Goal: Transaction & Acquisition: Book appointment/travel/reservation

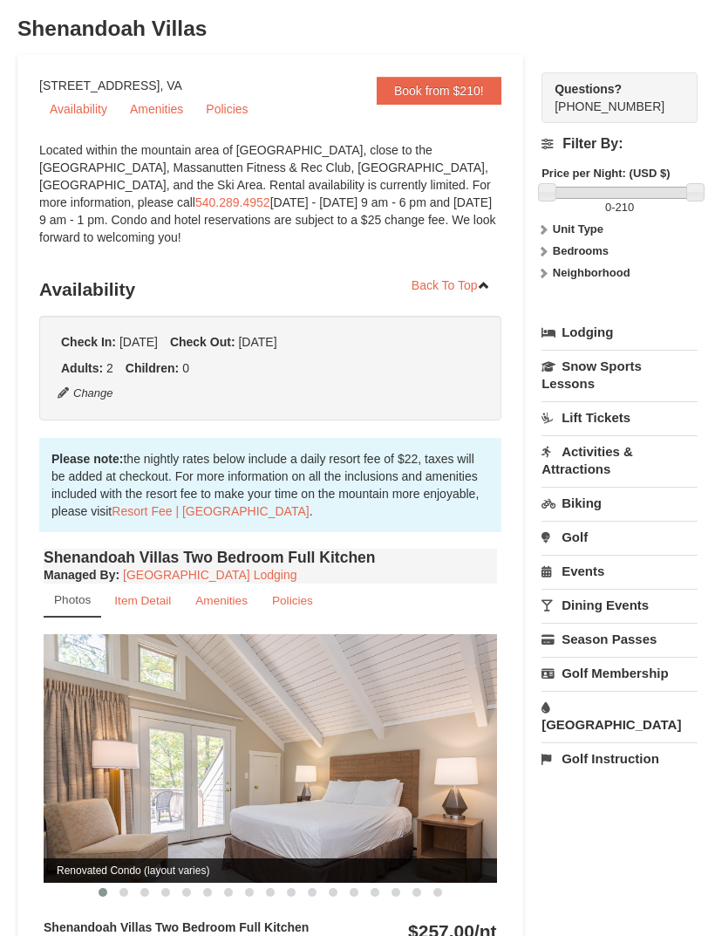
scroll to position [130, 0]
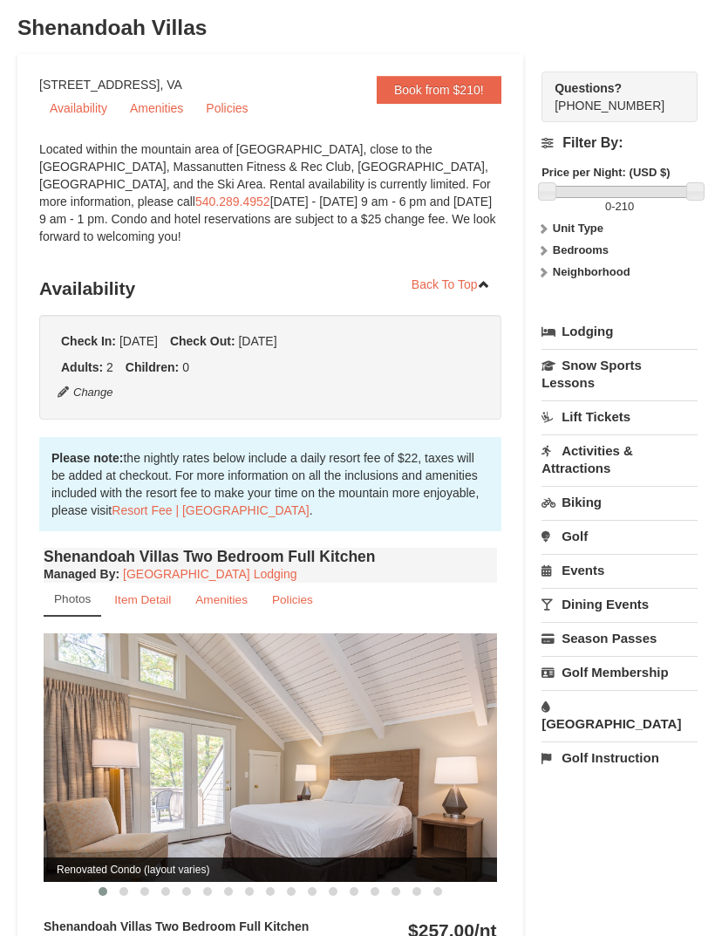
click at [570, 276] on strong "Neighborhood" at bounding box center [592, 271] width 78 height 13
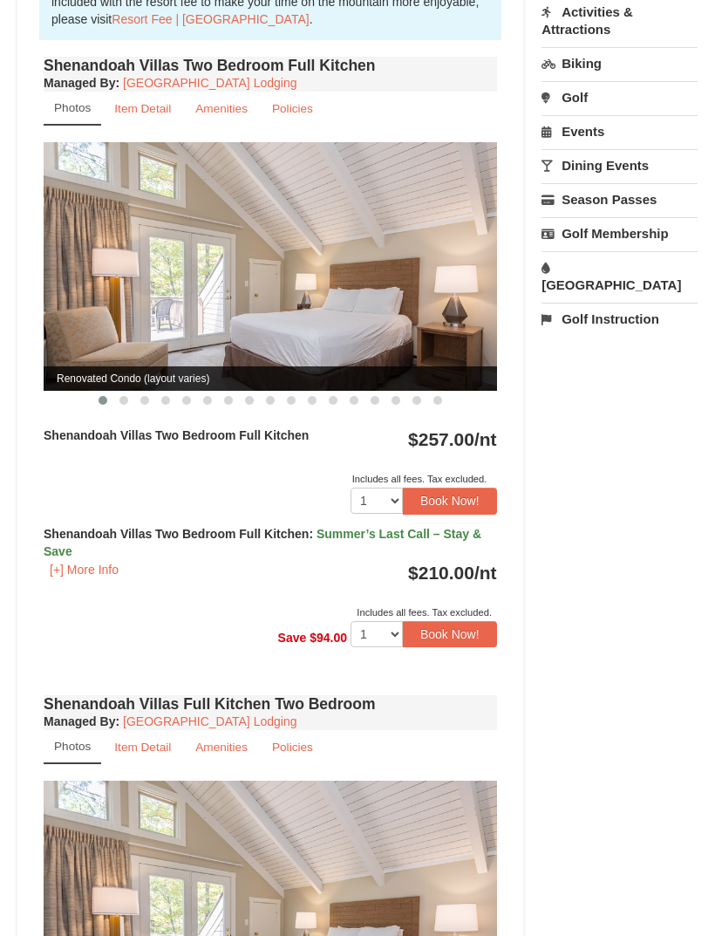
scroll to position [620, 0]
click at [229, 206] on img at bounding box center [271, 267] width 454 height 249
click at [211, 234] on img at bounding box center [271, 267] width 454 height 249
click at [211, 232] on img at bounding box center [271, 267] width 454 height 249
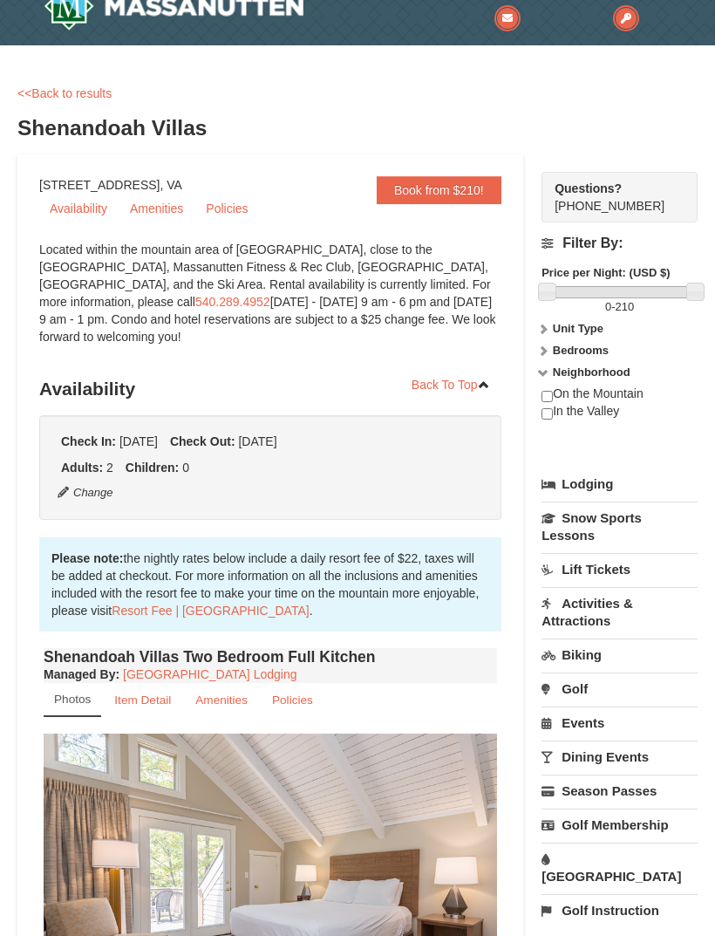
scroll to position [0, 0]
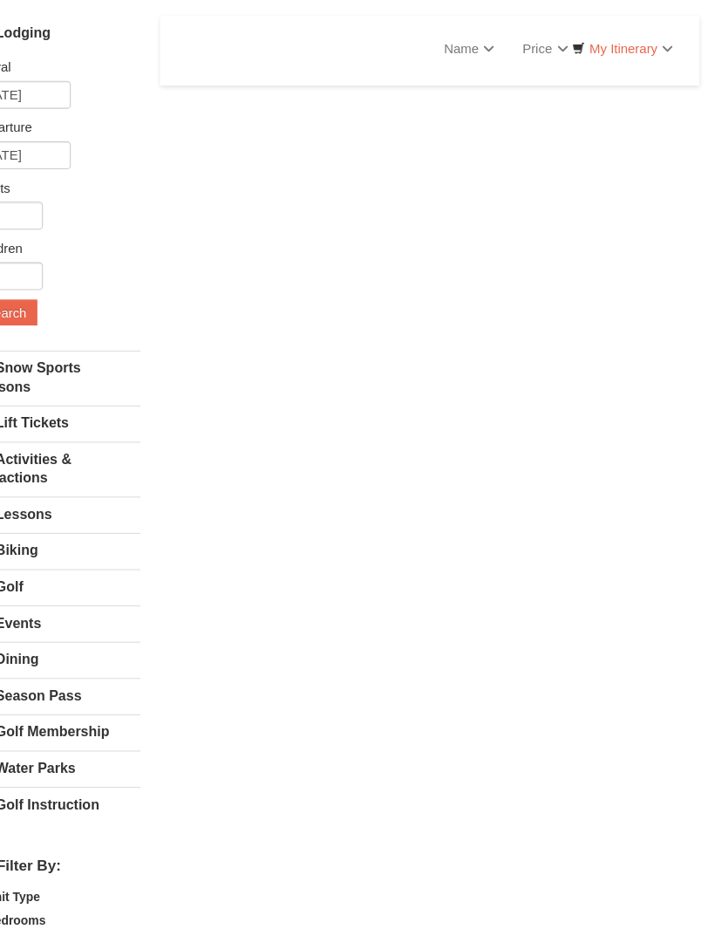
select select "9"
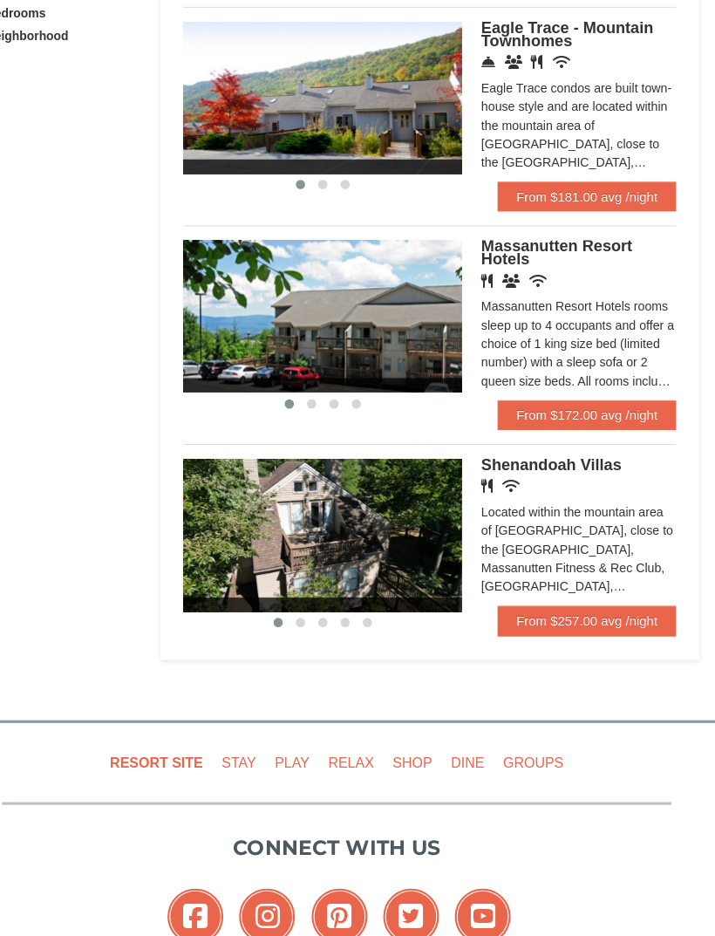
scroll to position [827, 0]
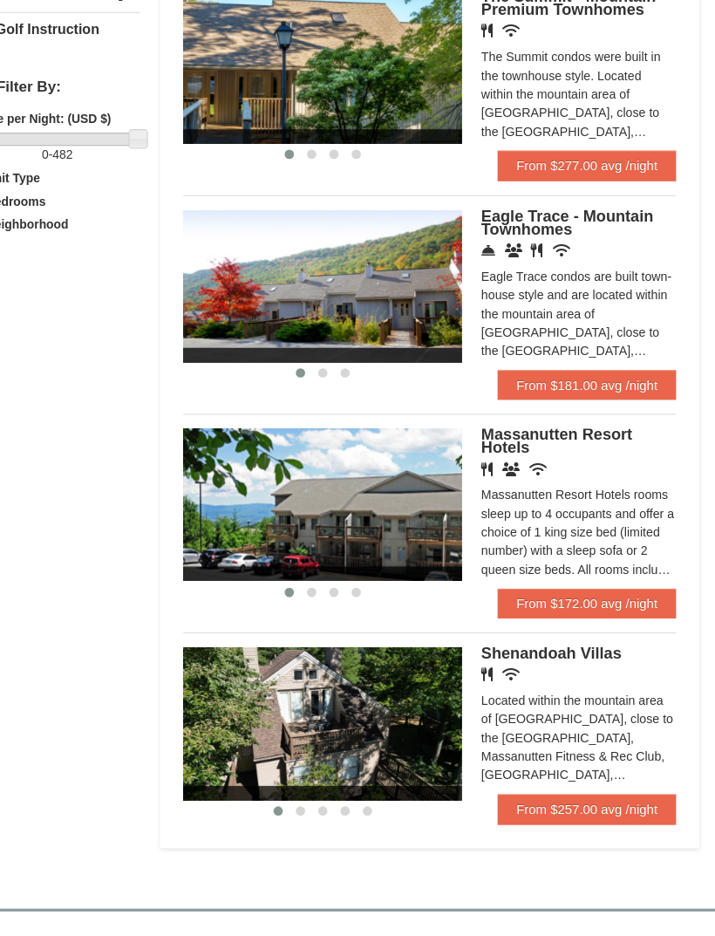
click at [513, 434] on icon at bounding box center [521, 440] width 17 height 13
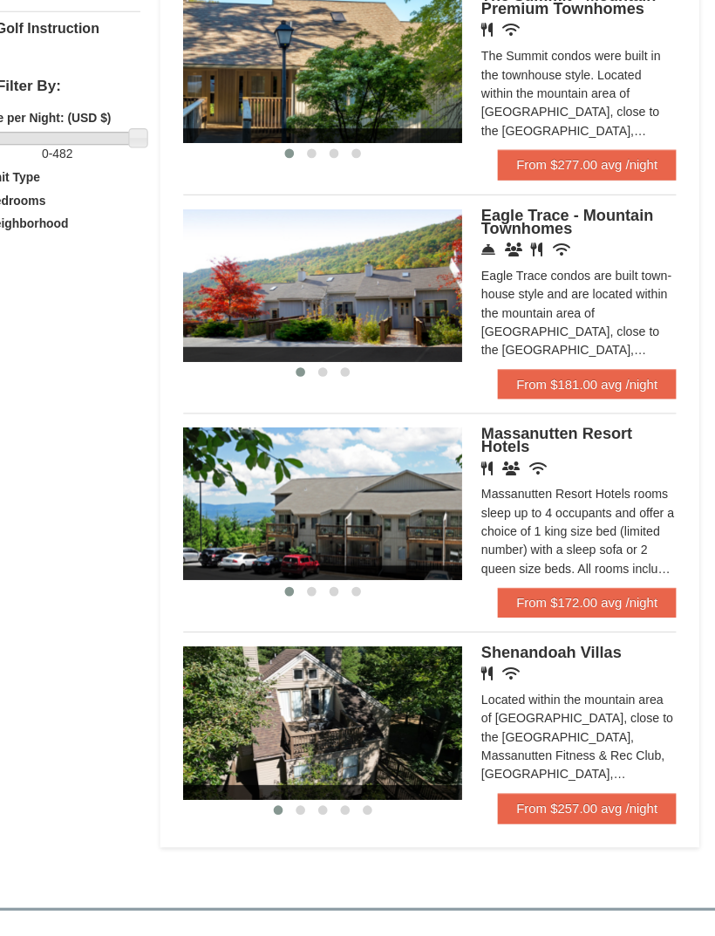
click at [344, 672] on img at bounding box center [345, 736] width 262 height 143
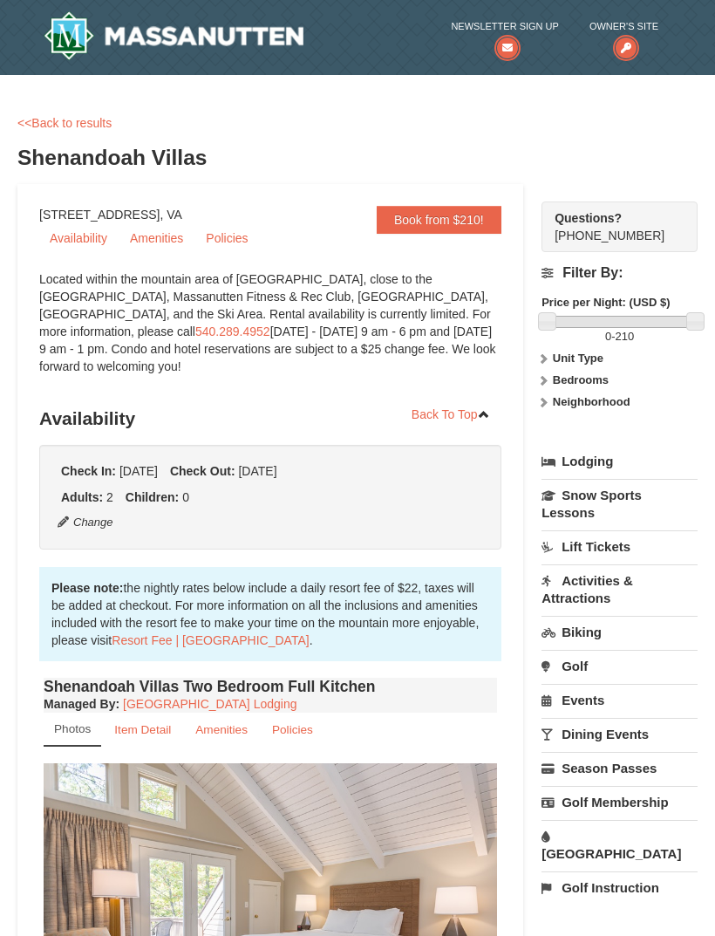
click at [417, 228] on link "Book from $210!" at bounding box center [439, 220] width 125 height 28
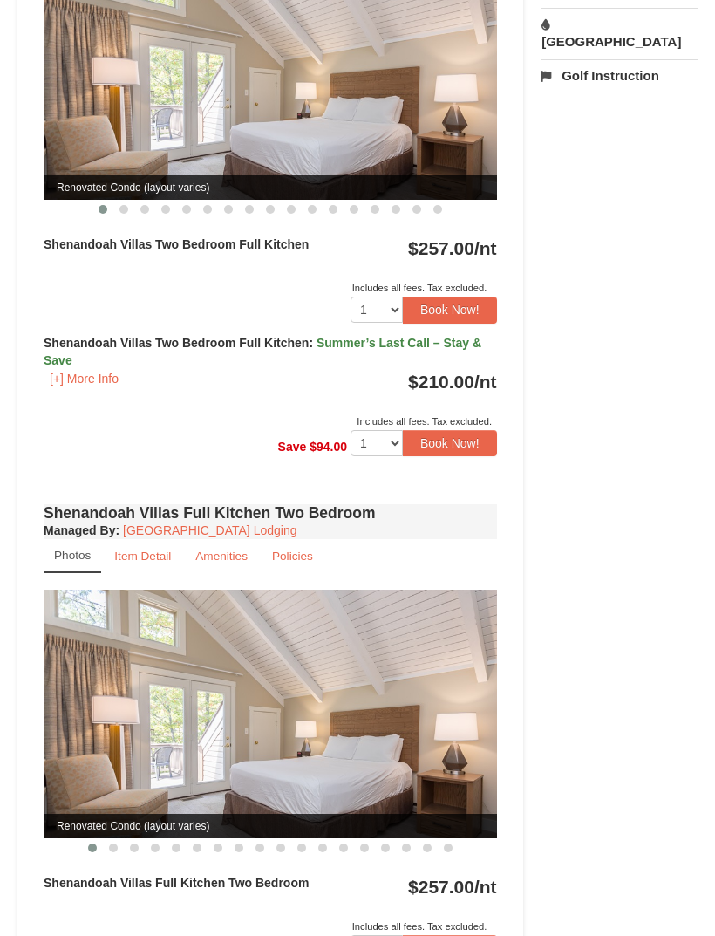
scroll to position [809, 0]
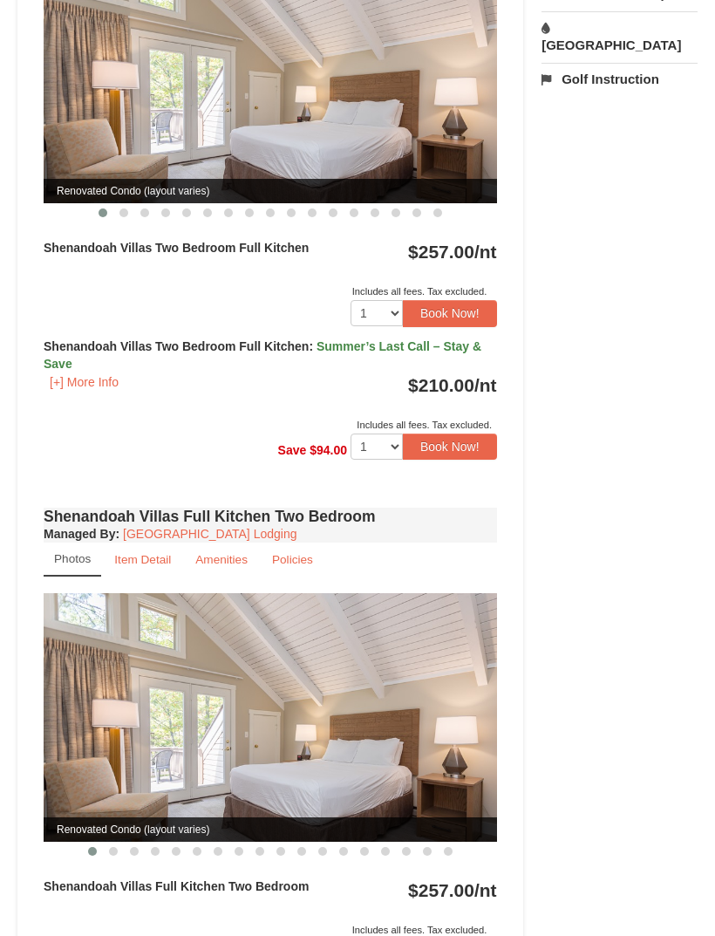
click at [397, 346] on span "Summer’s Last Call – Stay & Save" at bounding box center [263, 354] width 438 height 31
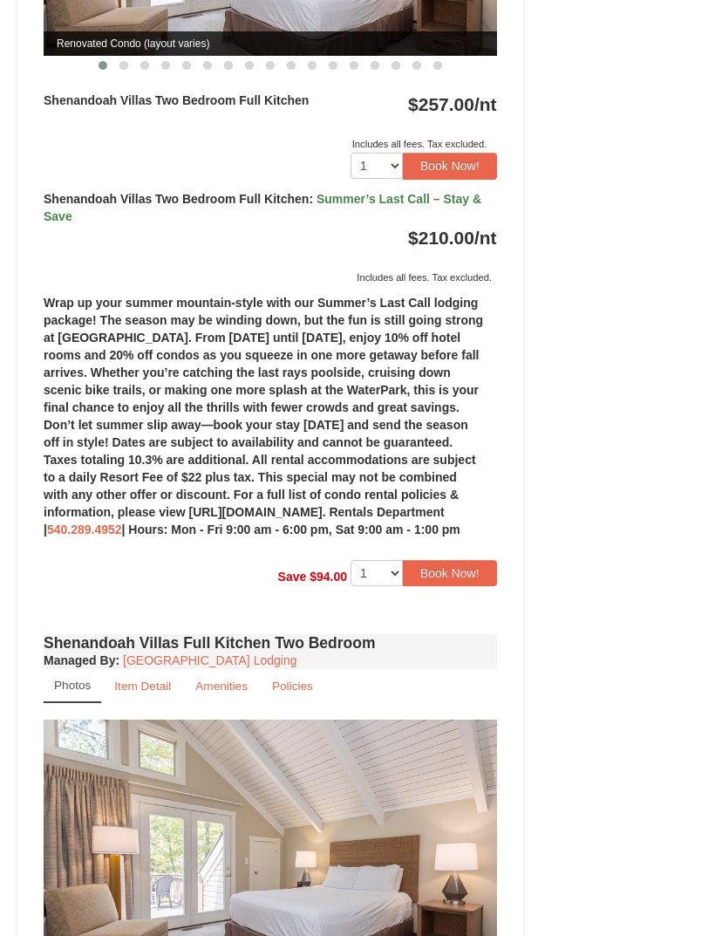
scroll to position [959, 0]
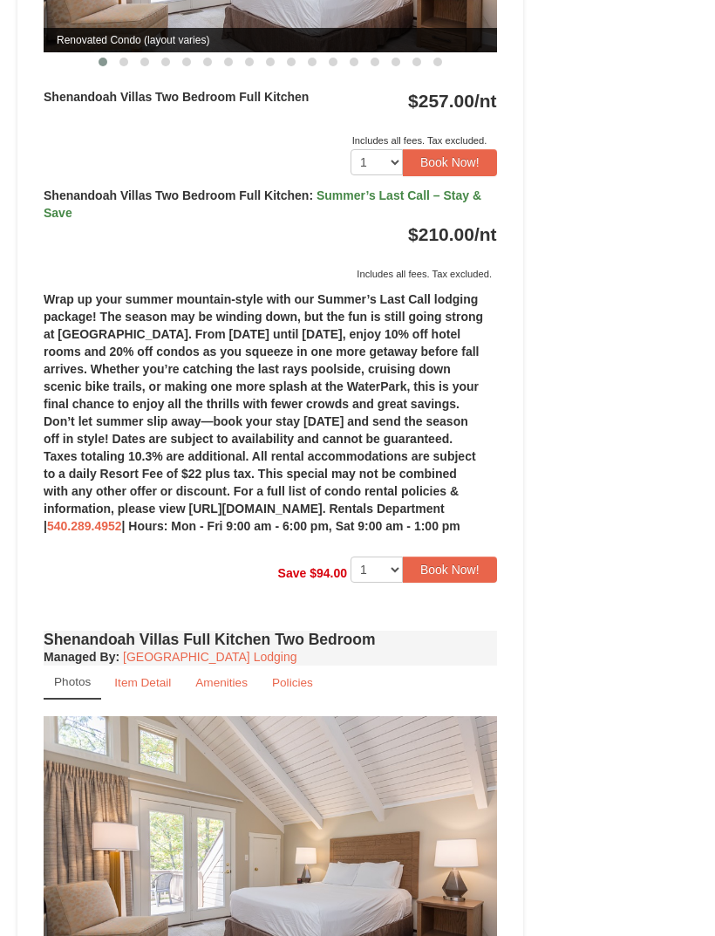
click at [451, 583] on button "Book Now!" at bounding box center [450, 570] width 94 height 26
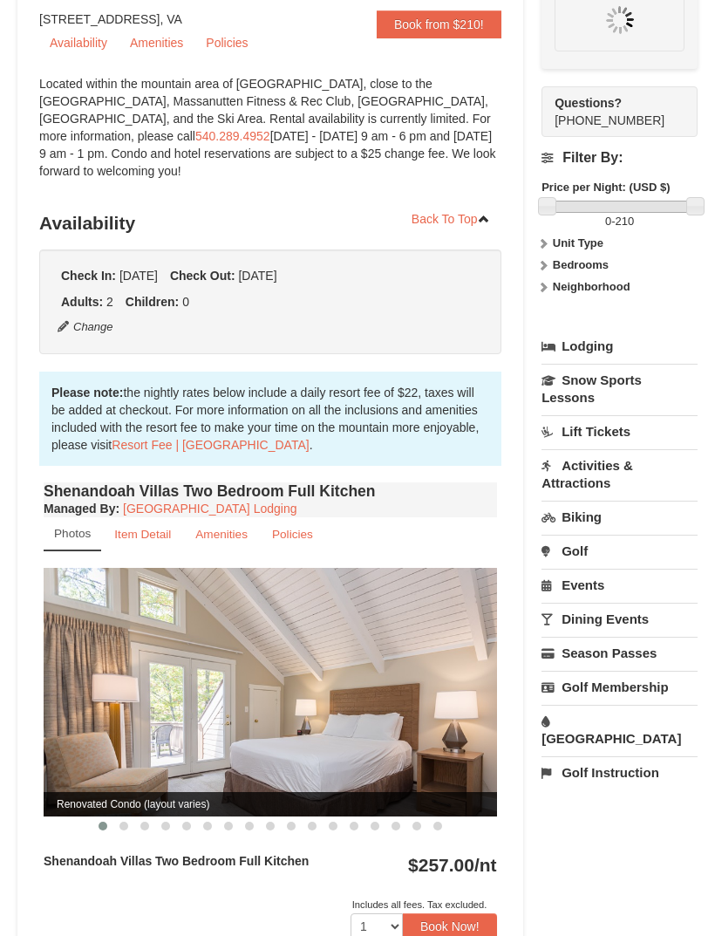
scroll to position [184, 0]
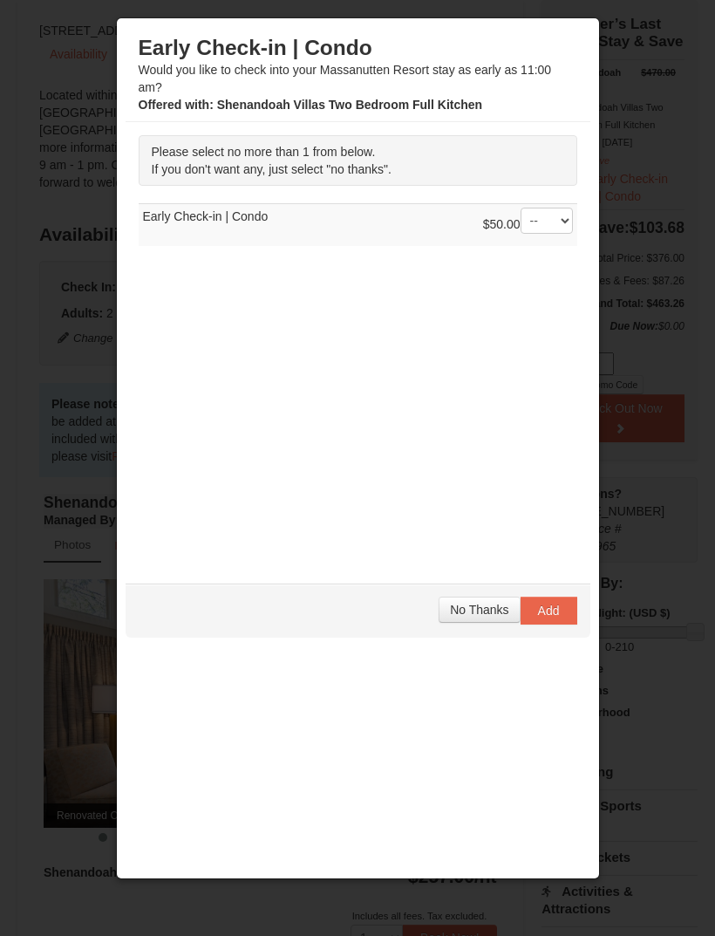
click at [474, 608] on span "No Thanks" at bounding box center [479, 610] width 58 height 14
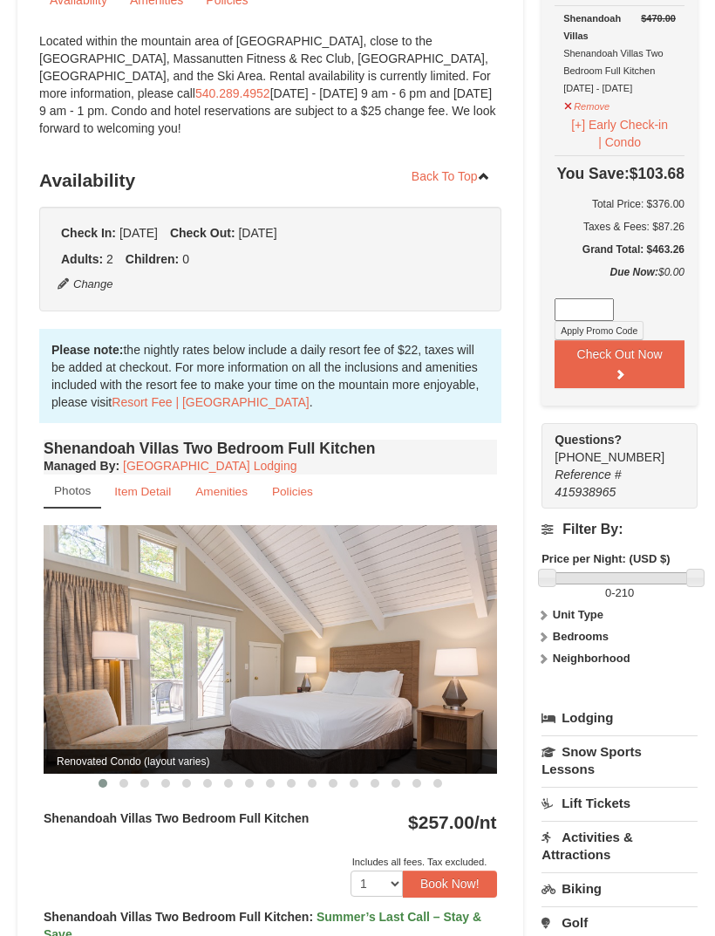
scroll to position [235, 0]
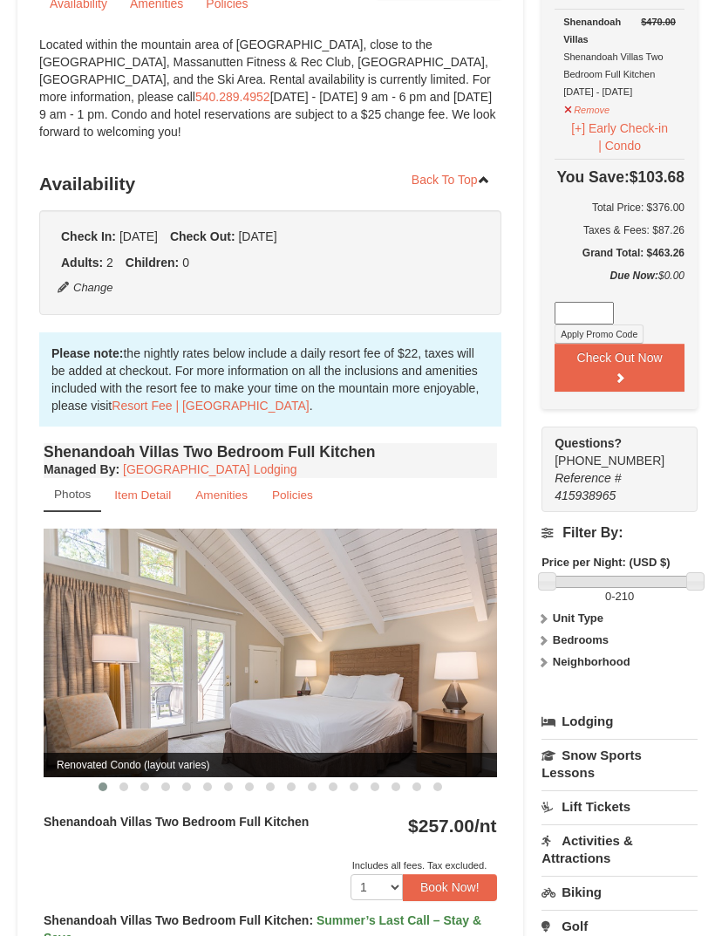
click at [636, 392] on button "Check Out Now" at bounding box center [620, 368] width 130 height 48
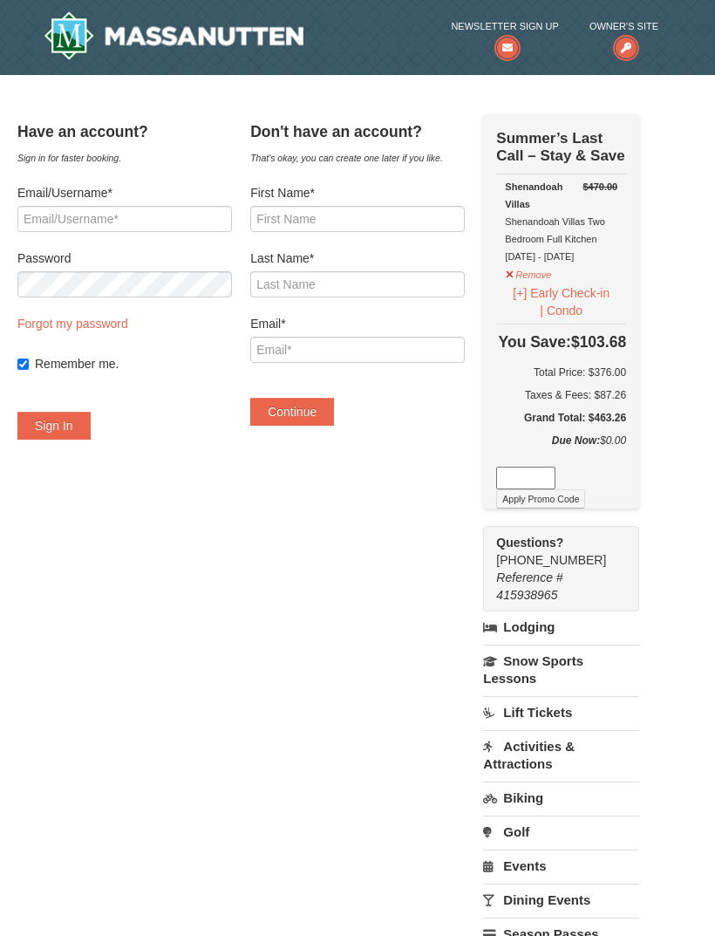
click at [346, 243] on form "First Name* Last Name* Email* Continue" at bounding box center [357, 305] width 215 height 242
click at [366, 218] on input "First Name*" at bounding box center [357, 219] width 215 height 26
type input "[PERSON_NAME]"
click at [387, 291] on input "Last Name*" at bounding box center [357, 284] width 215 height 26
type input "OBrien"
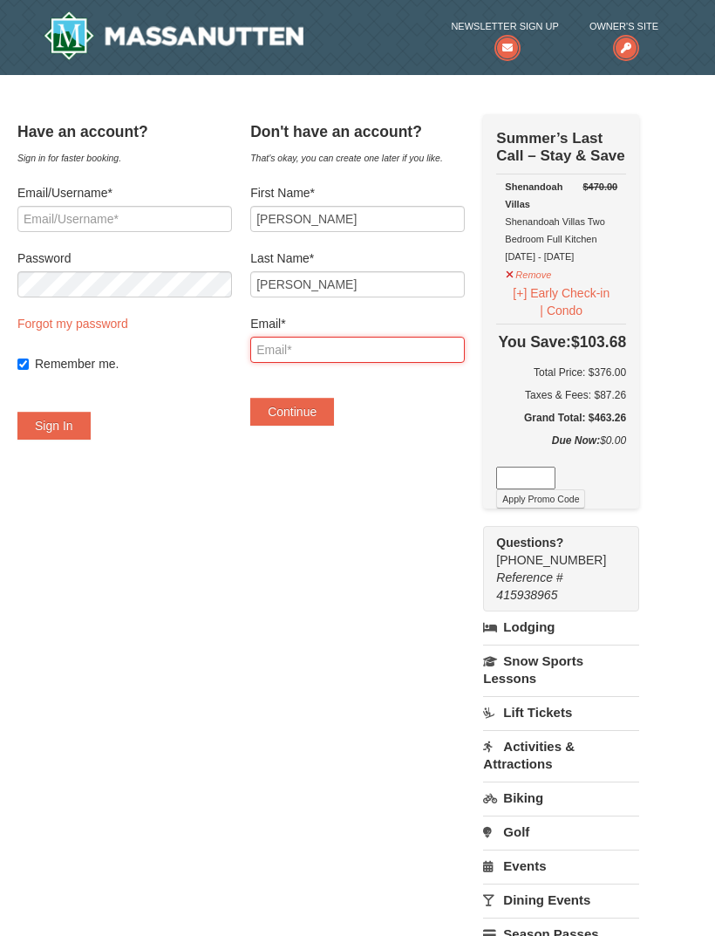
click at [393, 350] on input "Email*" at bounding box center [357, 350] width 215 height 26
type input "[EMAIL_ADDRESS][DOMAIN_NAME]"
click at [327, 409] on button "Continue" at bounding box center [292, 412] width 84 height 28
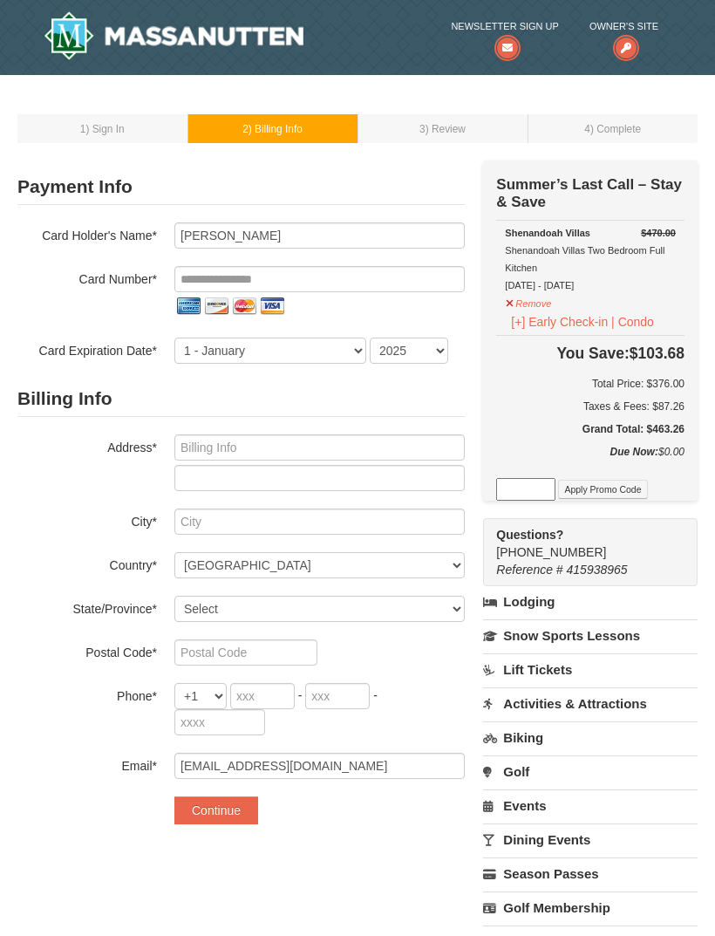
click at [534, 325] on button "[+] Early Check-in | Condo" at bounding box center [582, 321] width 155 height 19
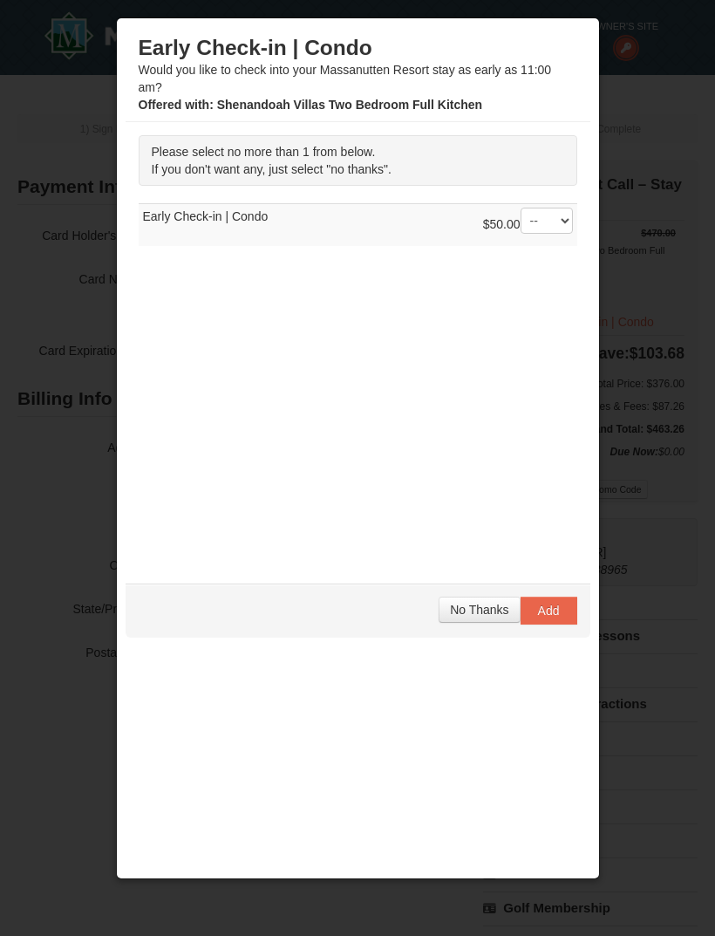
click at [562, 602] on button "Add" at bounding box center [549, 611] width 57 height 28
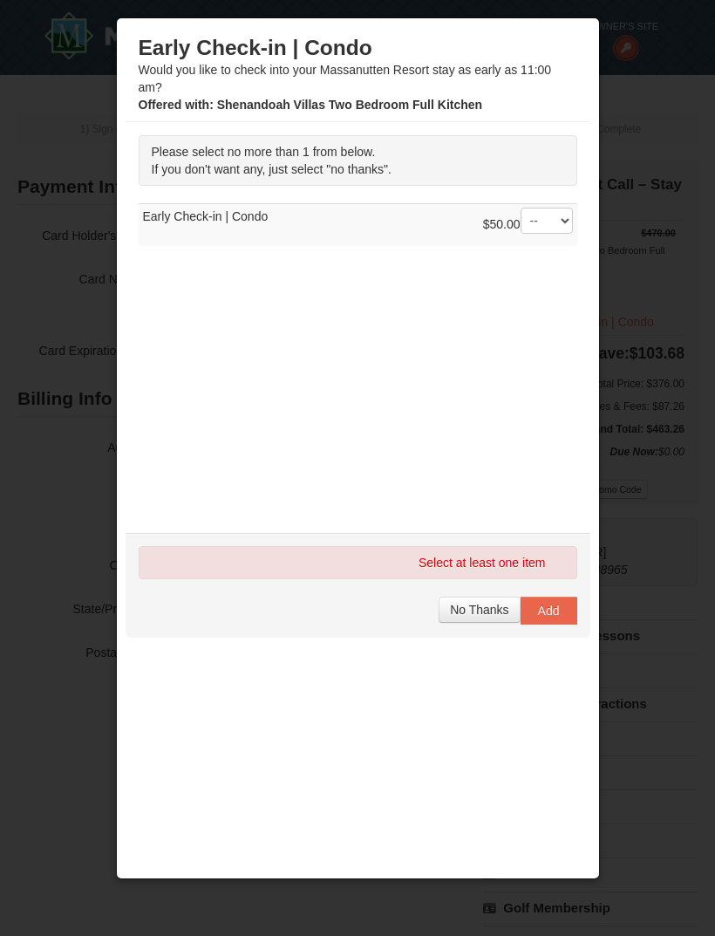
click at [560, 610] on button "Add" at bounding box center [549, 611] width 57 height 28
click at [476, 217] on td "$50.00 -- 01 Early Check-in | Condo" at bounding box center [358, 225] width 439 height 43
click at [436, 239] on td "$50.00 -- 01 Early Check-in | Condo" at bounding box center [358, 225] width 439 height 43
click at [504, 233] on div "$50.00 -- 01" at bounding box center [528, 225] width 90 height 35
click at [553, 605] on span "Add" at bounding box center [549, 611] width 22 height 14
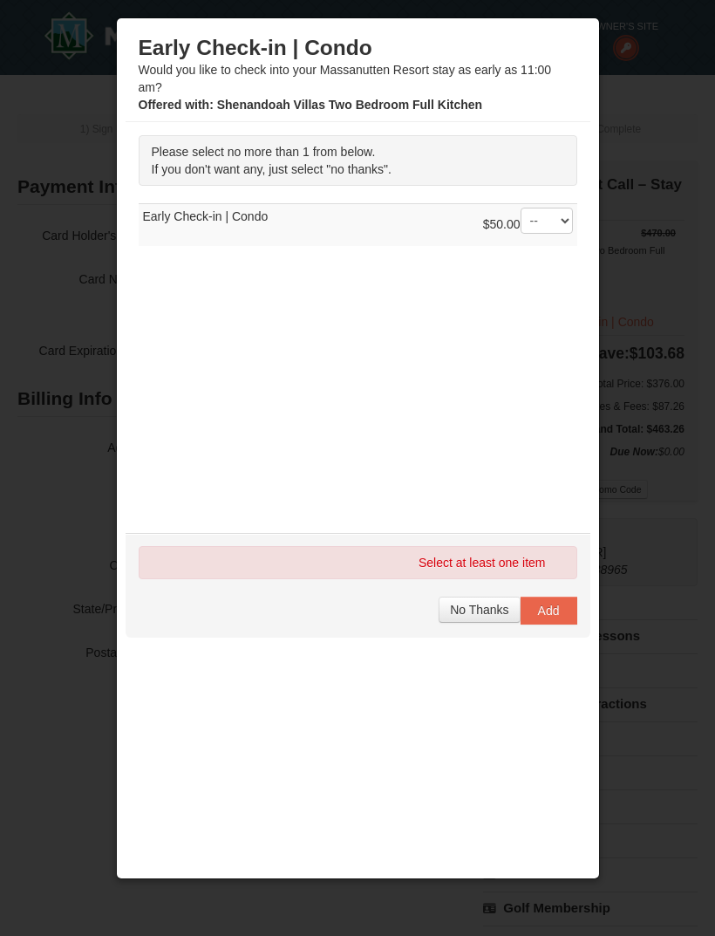
click at [514, 560] on div "Select at least one item" at bounding box center [358, 562] width 439 height 33
click at [539, 230] on select "-- 01" at bounding box center [547, 221] width 52 height 26
select select "1"
click at [565, 614] on button "Add" at bounding box center [549, 611] width 57 height 28
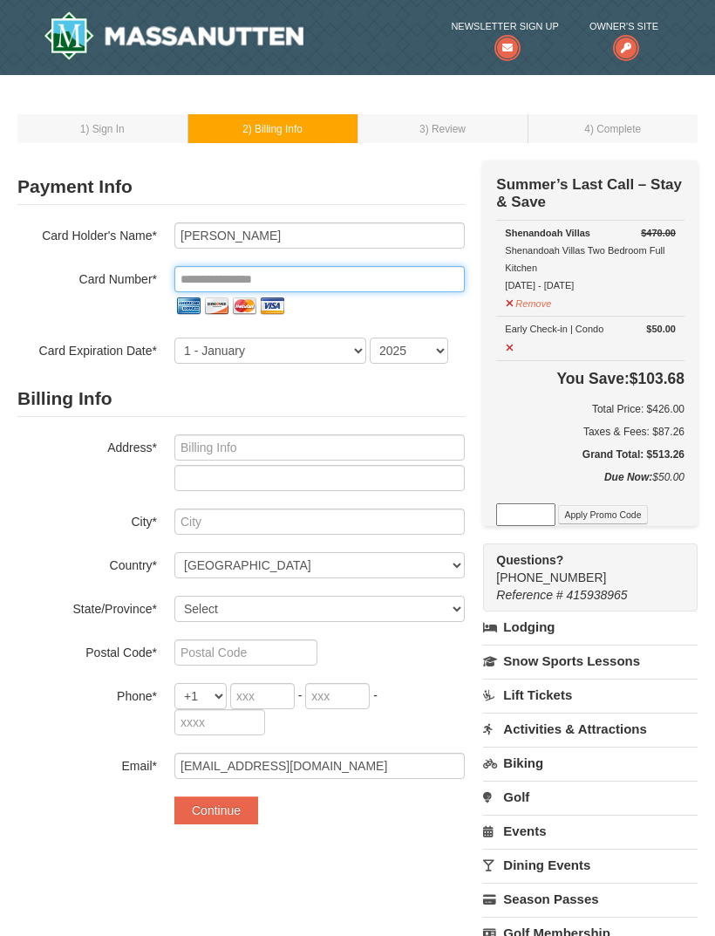
click at [319, 290] on input "tel" at bounding box center [320, 279] width 291 height 26
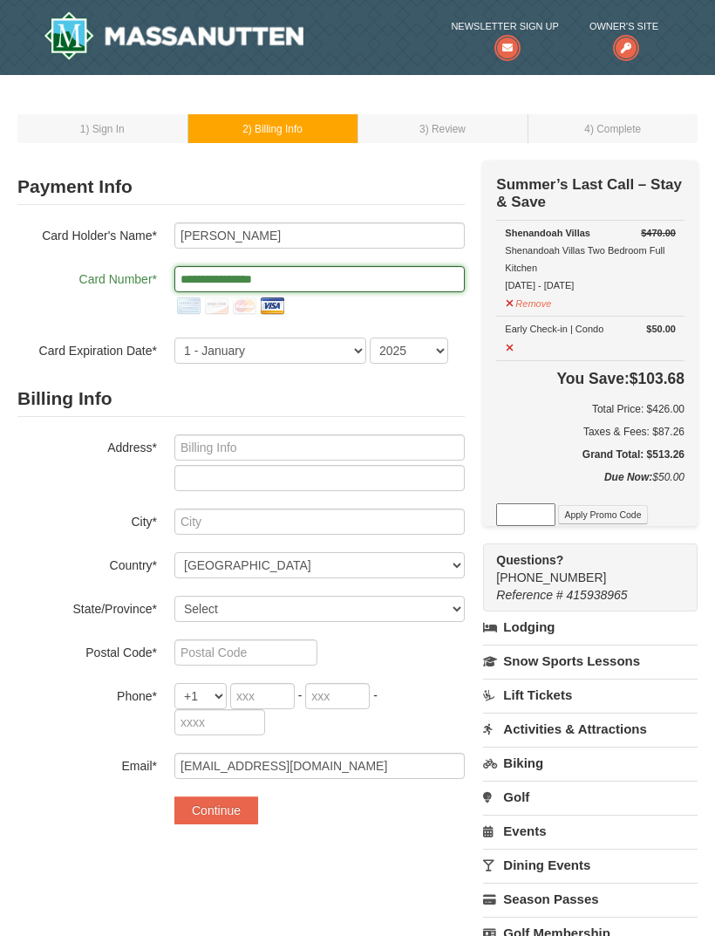
type input "**********"
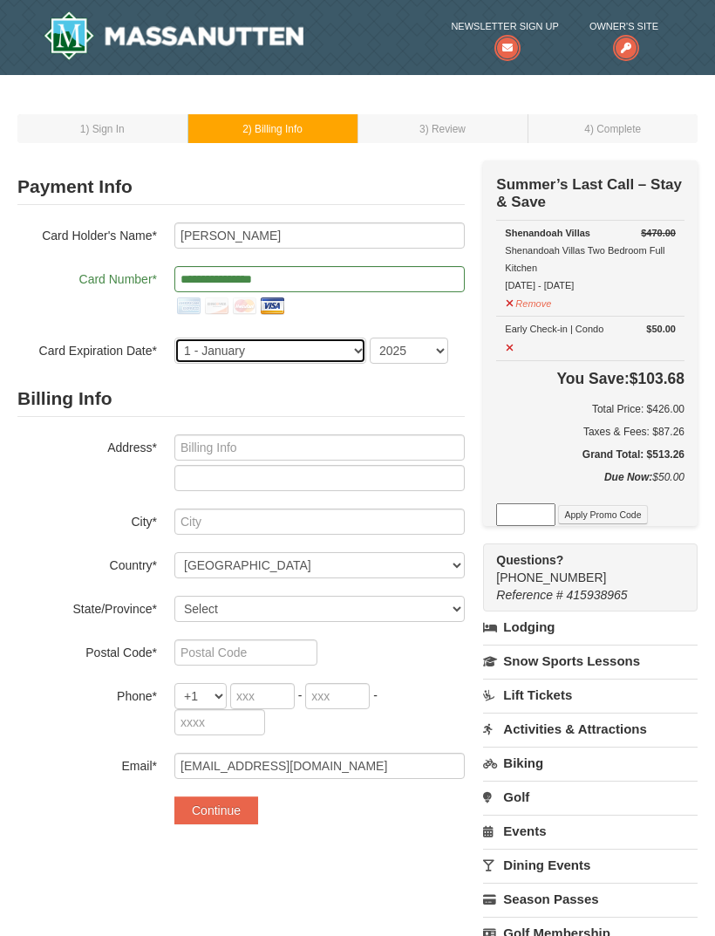
click at [311, 361] on select "1 - January 2 - February 3 - March 4 - April 5 - May 6 - June 7 - July 8 - Augu…" at bounding box center [271, 351] width 192 height 26
select select "7"
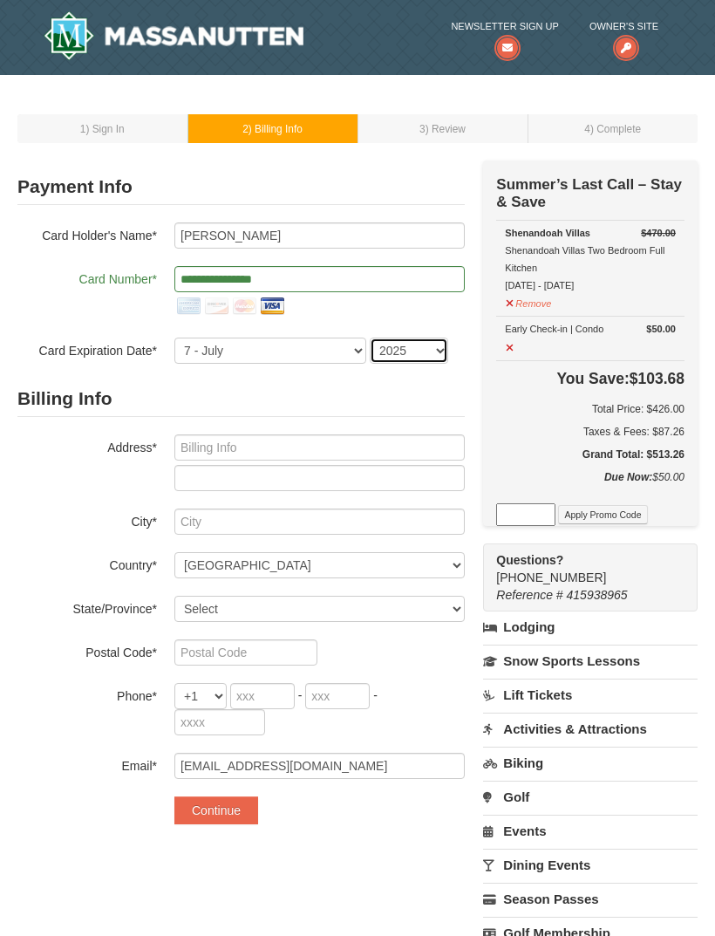
click at [414, 357] on select "2025 2026 2027 2028 2029 2030 2031 2032 2033 2034" at bounding box center [409, 351] width 79 height 26
select select "2030"
click at [373, 455] on input "text" at bounding box center [320, 448] width 291 height 26
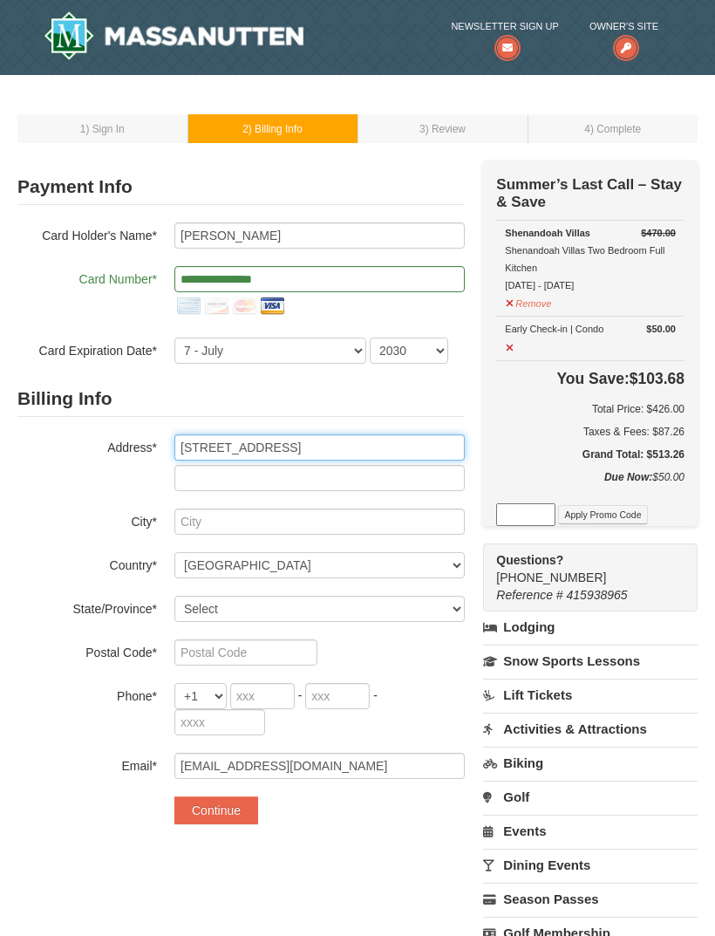
type input "1717 Hollandale rd."
click at [312, 490] on input "text" at bounding box center [320, 478] width 291 height 26
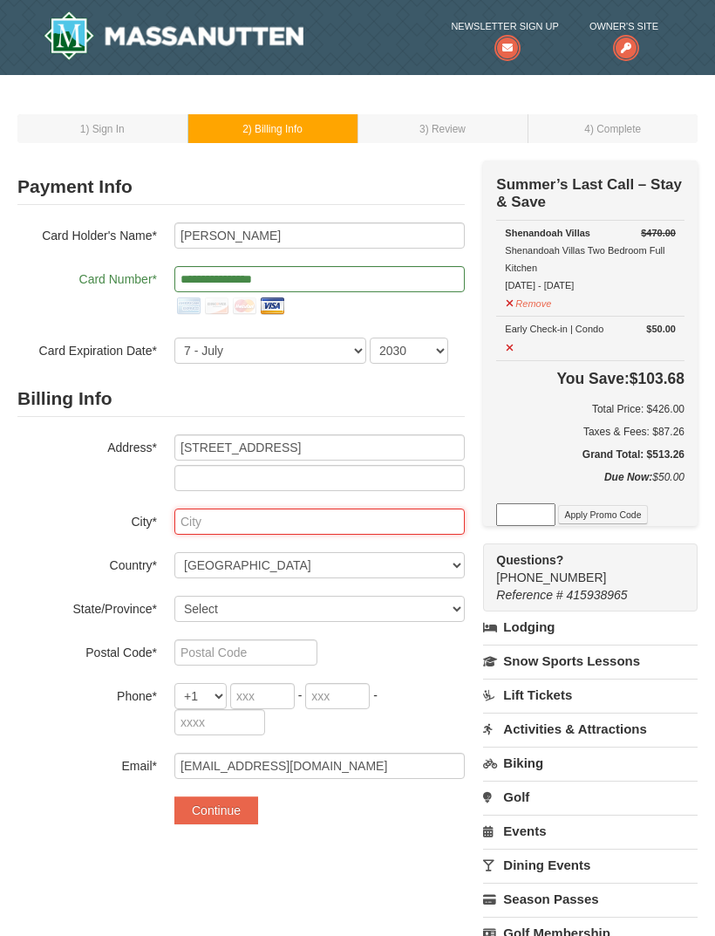
click at [327, 522] on input "text" at bounding box center [320, 522] width 291 height 26
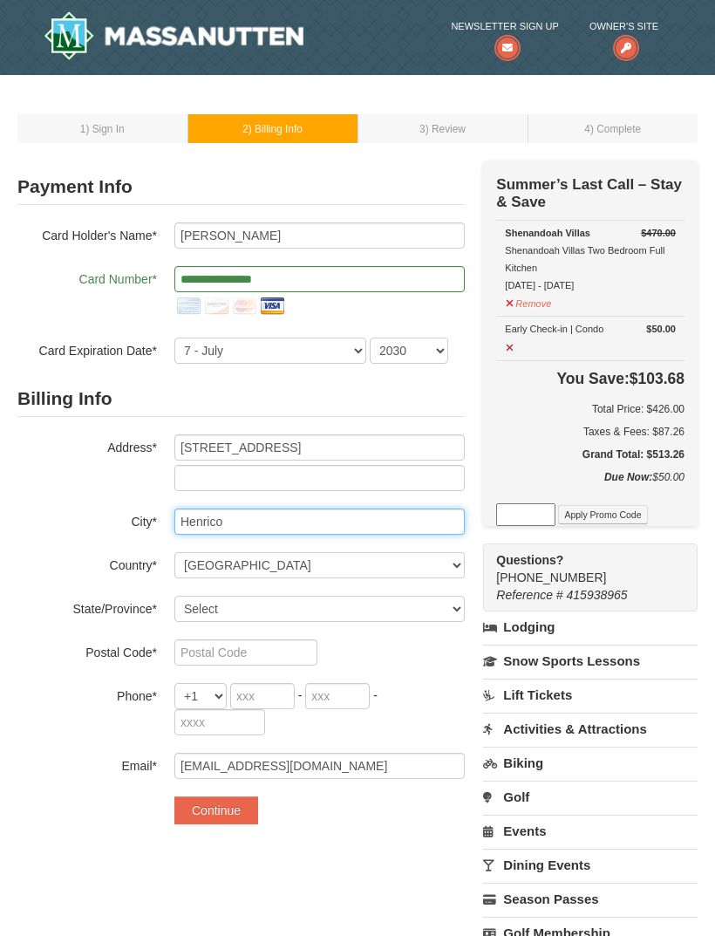
type input "Henrico"
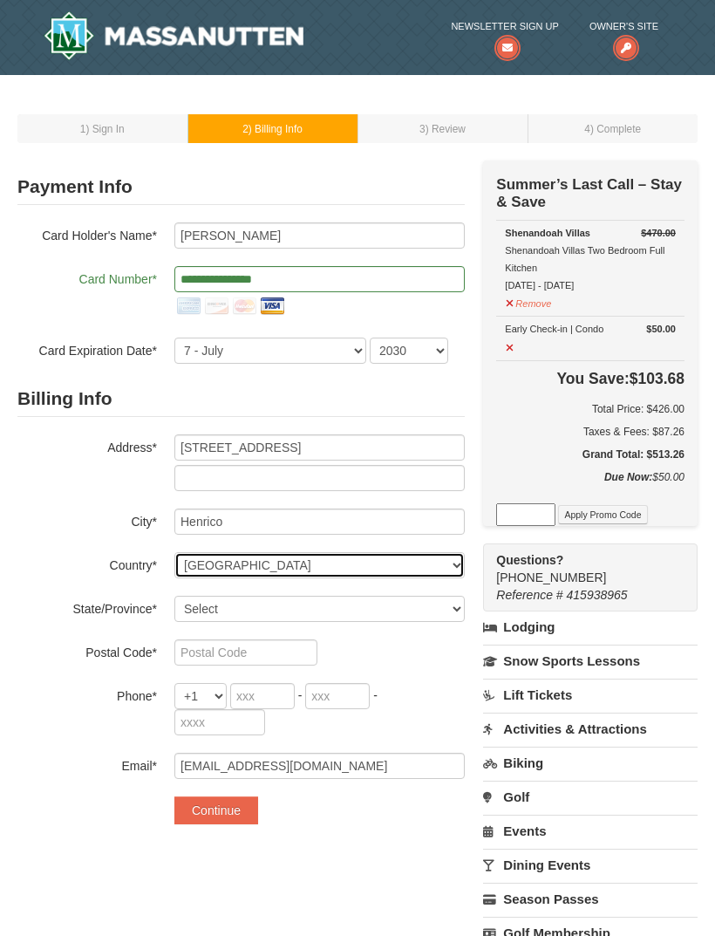
click at [350, 572] on select "----- Select ------ Afghanistan Åland Islands Albania Algeria American Samoa An…" at bounding box center [320, 565] width 291 height 26
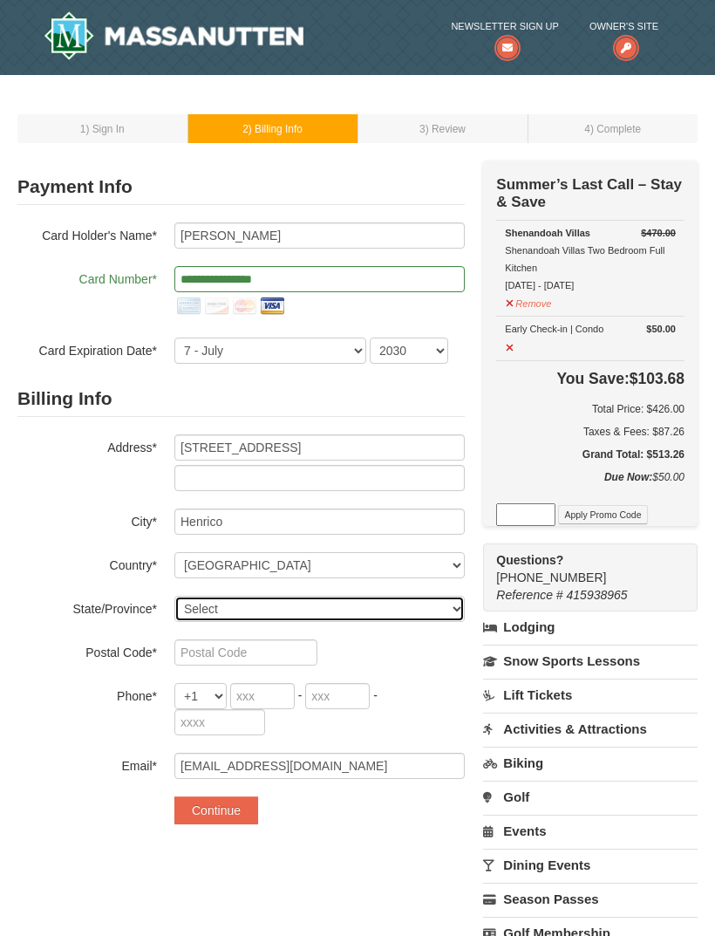
click at [306, 613] on select "Select Alabama Alaska American Samoa Arizona Arkansas California Colorado Conne…" at bounding box center [320, 609] width 291 height 26
select select "VA"
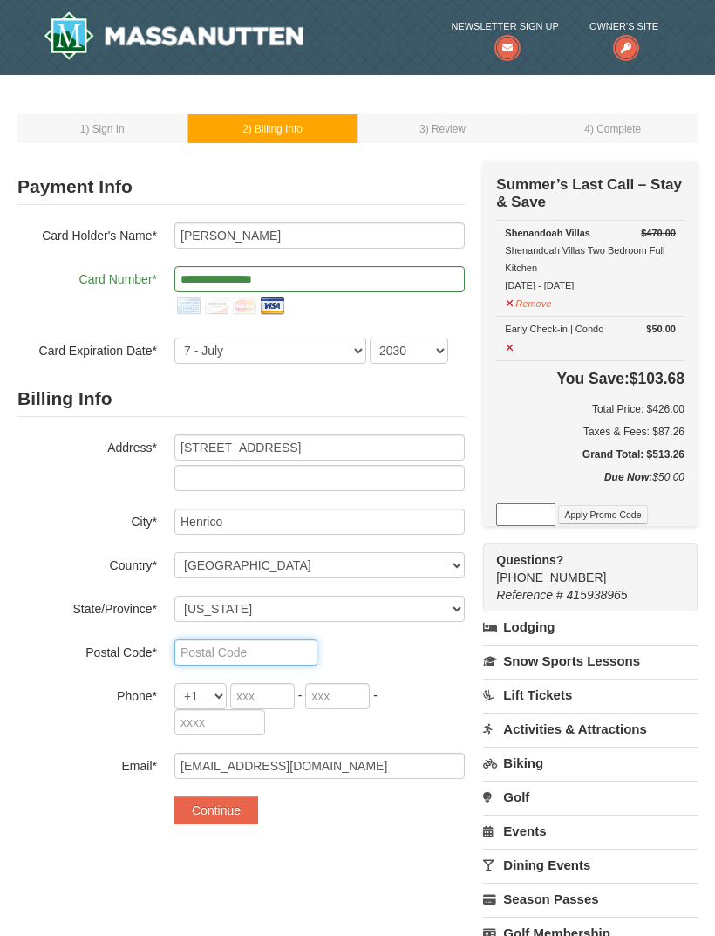
click at [247, 648] on input "text" at bounding box center [246, 653] width 143 height 26
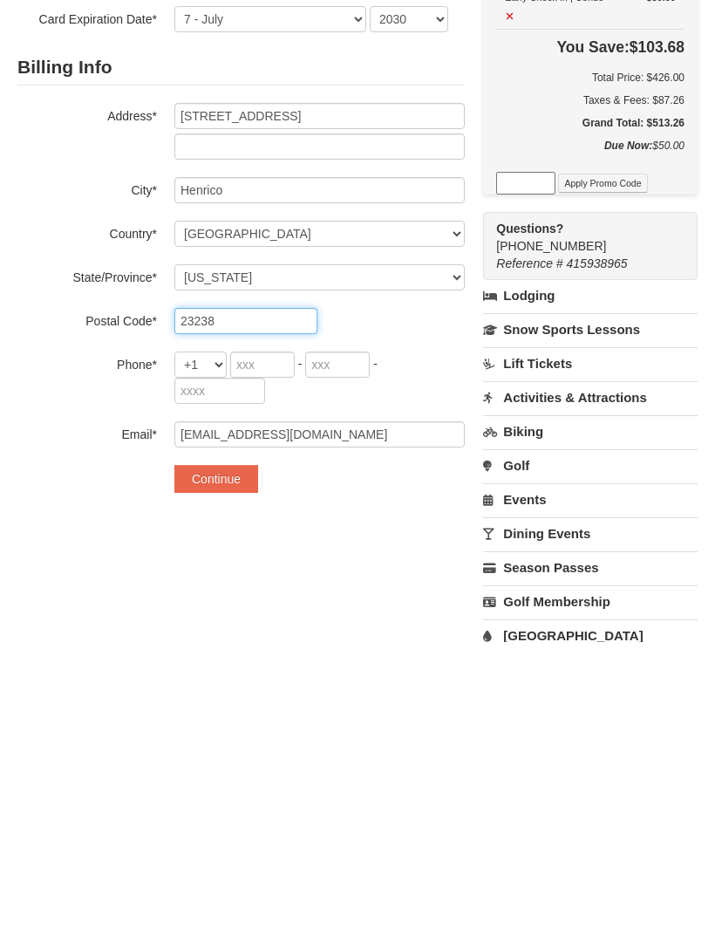
type input "23238"
click at [257, 646] on input "tel" at bounding box center [262, 659] width 65 height 26
type input "804"
type input "405"
click at [274, 646] on input "804" at bounding box center [262, 659] width 65 height 26
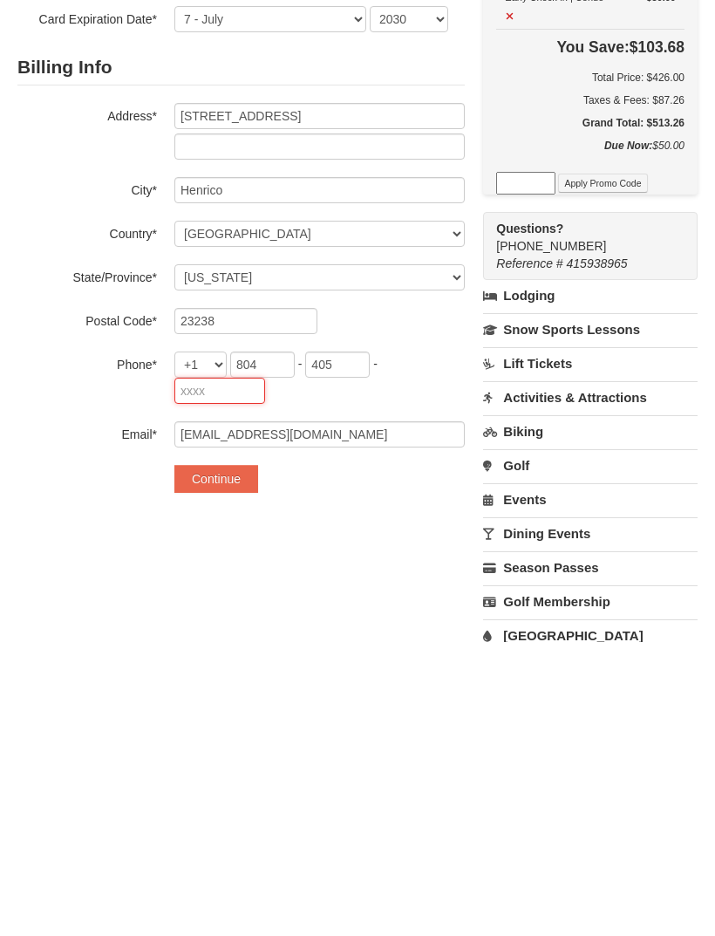
click at [230, 672] on input "tel" at bounding box center [220, 685] width 91 height 26
type input "4964"
click at [336, 524] on div "**********" at bounding box center [357, 560] width 681 height 874
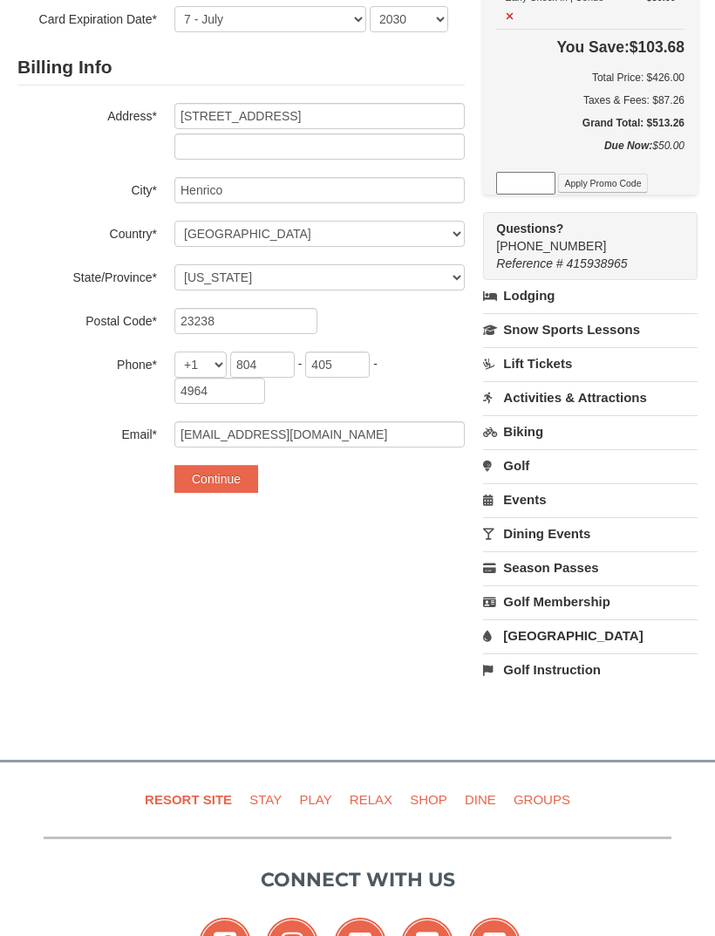
click at [225, 488] on button "Continue" at bounding box center [217, 479] width 84 height 28
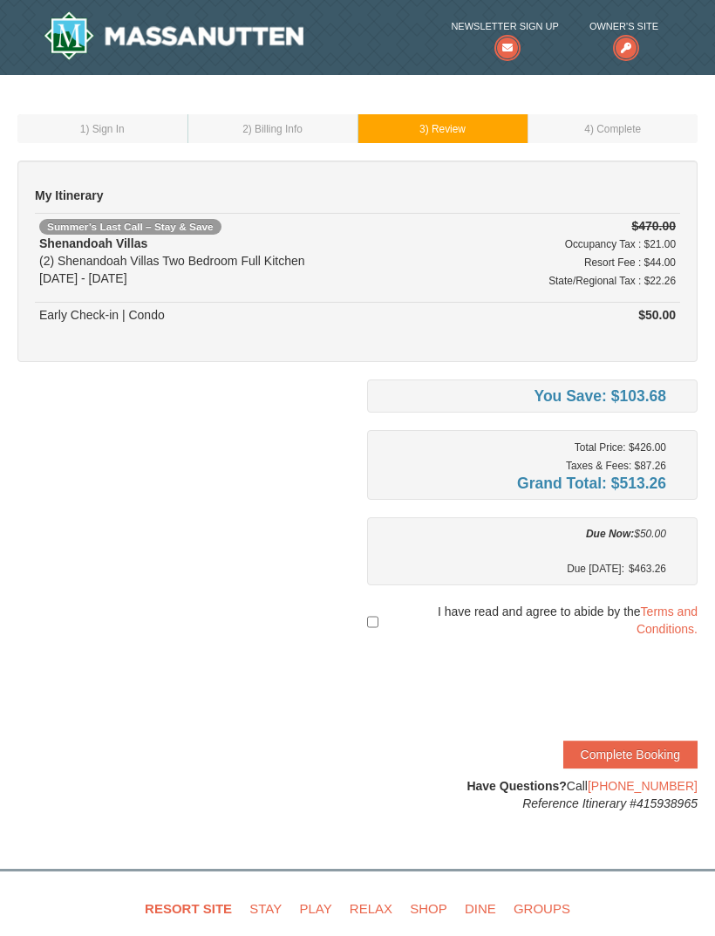
click at [661, 757] on button "Complete Booking" at bounding box center [631, 755] width 134 height 28
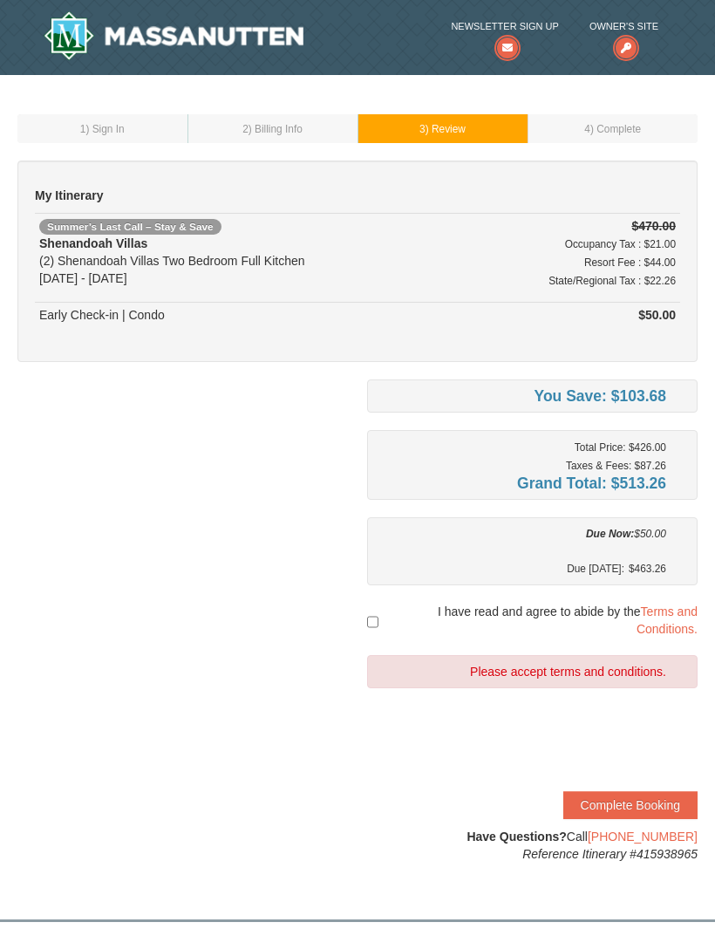
click at [448, 617] on span "I have read and agree to abide by the Terms and Conditions." at bounding box center [540, 620] width 315 height 35
click at [373, 613] on input "checkbox" at bounding box center [372, 621] width 11 height 31
checkbox input "true"
click at [640, 797] on button "Complete Booking" at bounding box center [631, 805] width 134 height 28
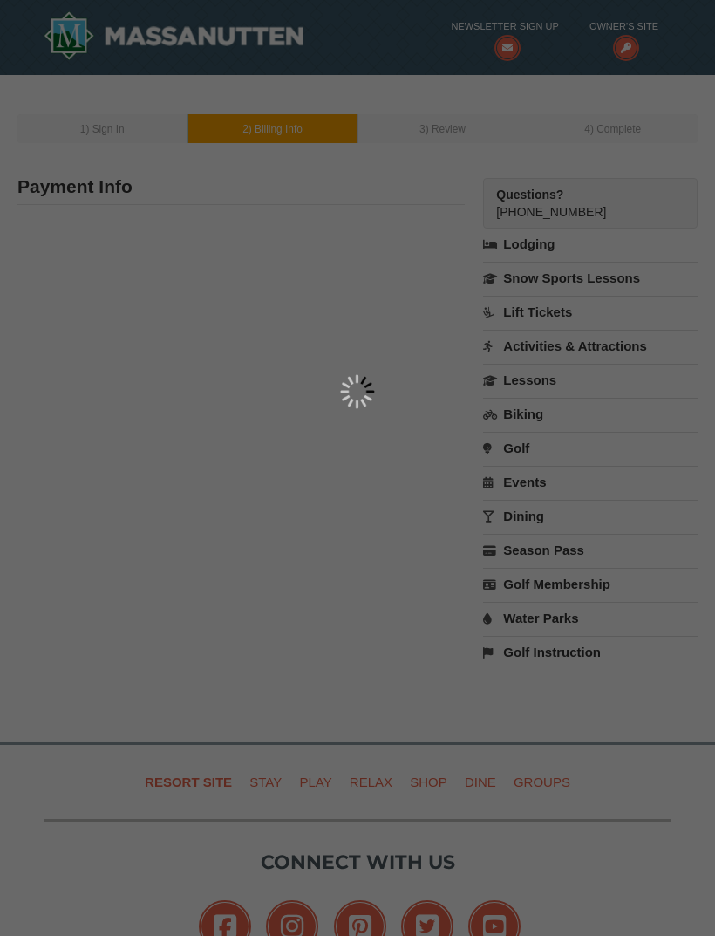
scroll to position [293, 0]
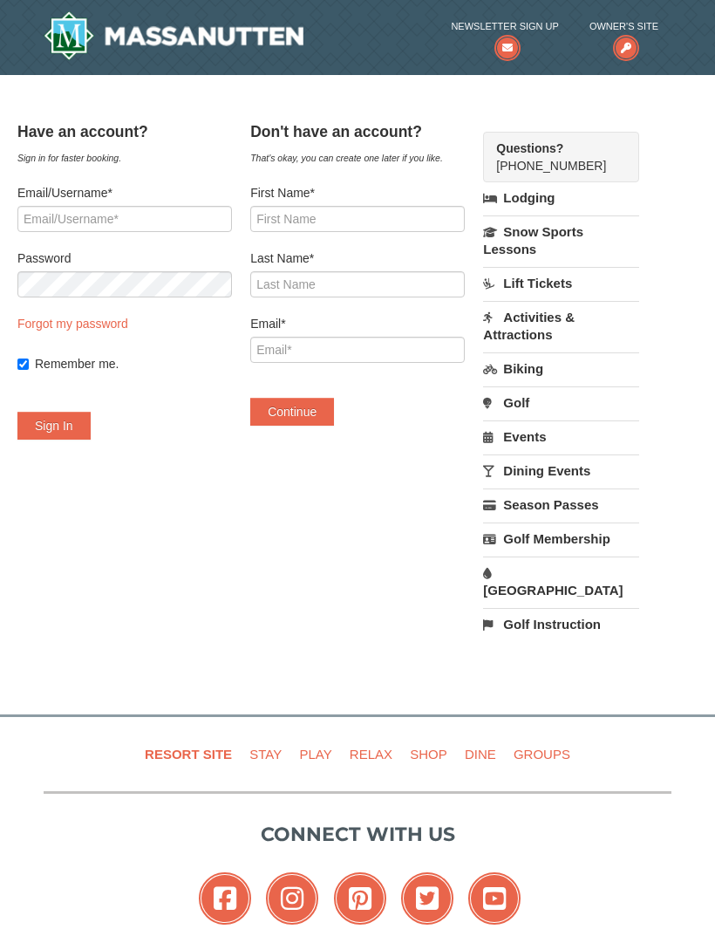
click at [545, 577] on link "[GEOGRAPHIC_DATA]" at bounding box center [561, 582] width 156 height 50
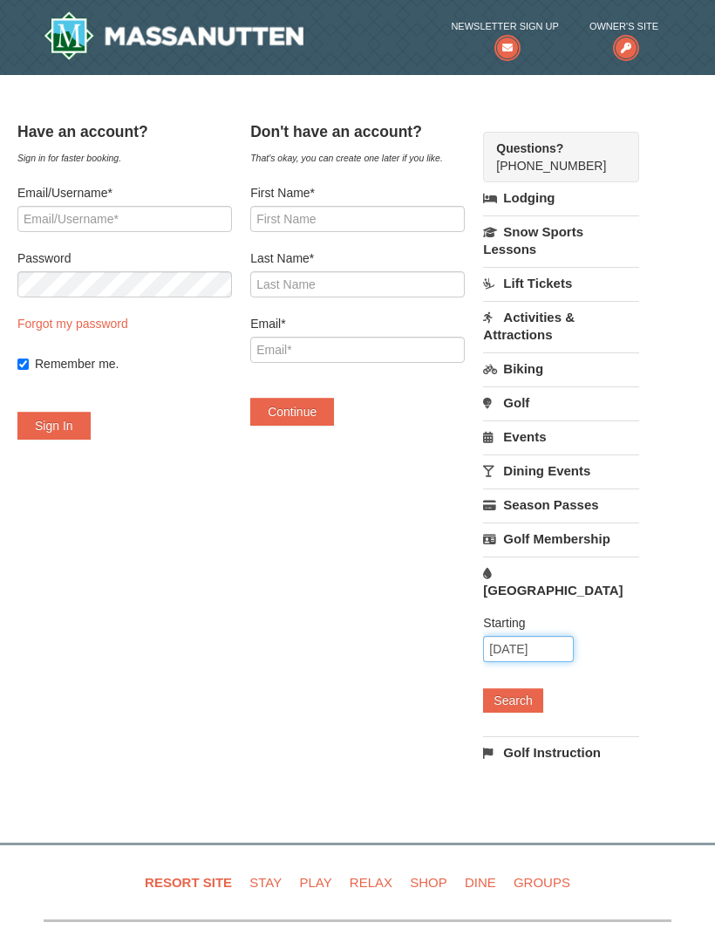
click at [553, 636] on input "09/07/2025" at bounding box center [528, 649] width 91 height 26
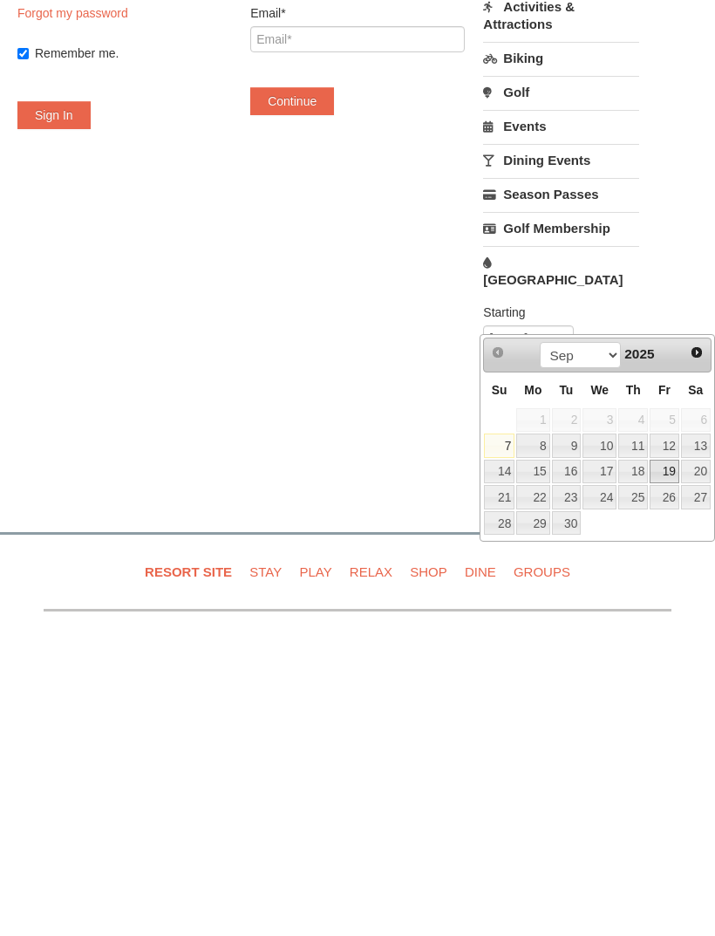
click at [666, 754] on link "19" at bounding box center [665, 766] width 30 height 24
type input "09/19/2025"
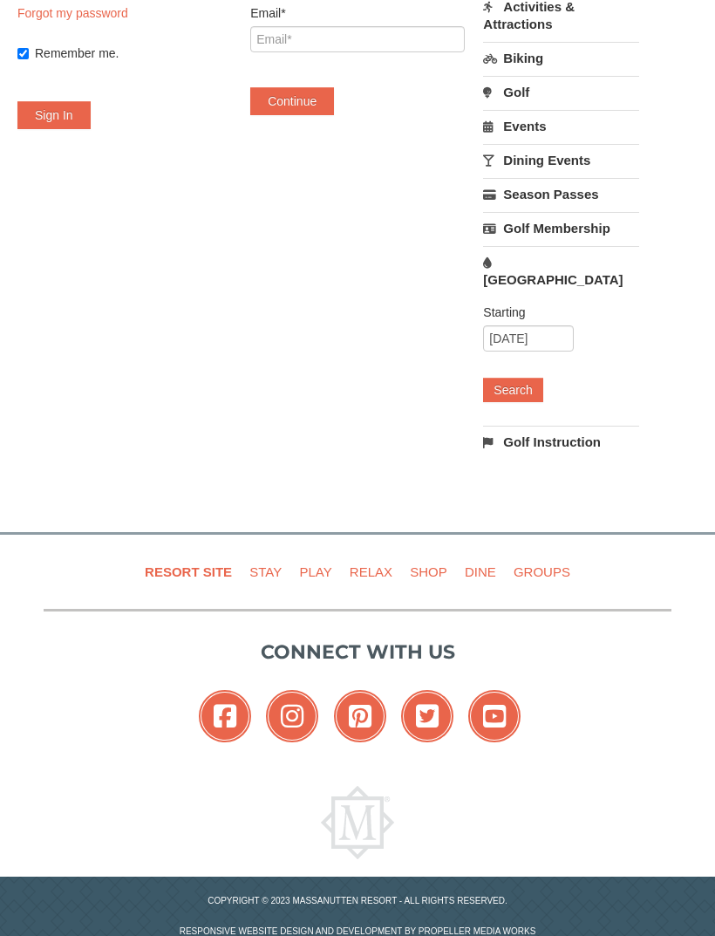
click at [542, 378] on button "Search" at bounding box center [512, 390] width 59 height 24
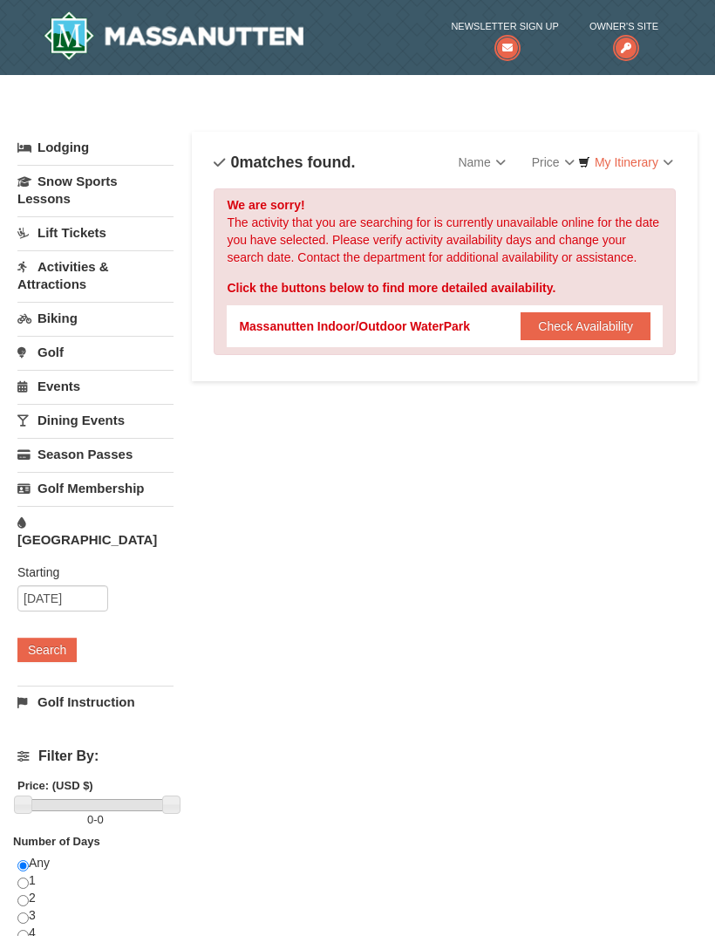
click at [565, 325] on button "Check Availability" at bounding box center [586, 326] width 130 height 28
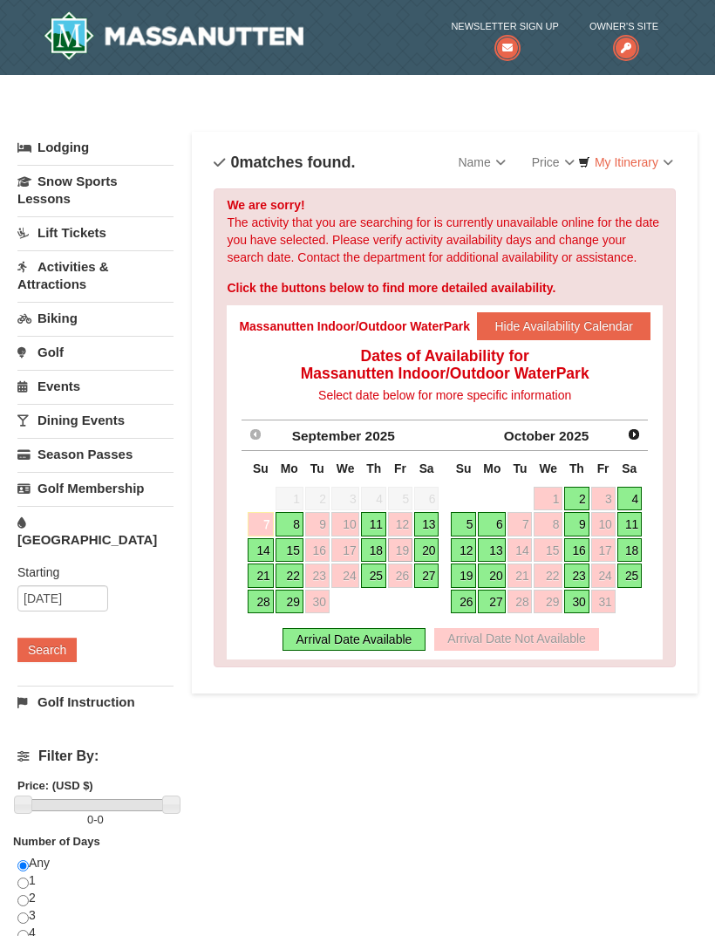
click at [438, 538] on link "20" at bounding box center [426, 550] width 24 height 24
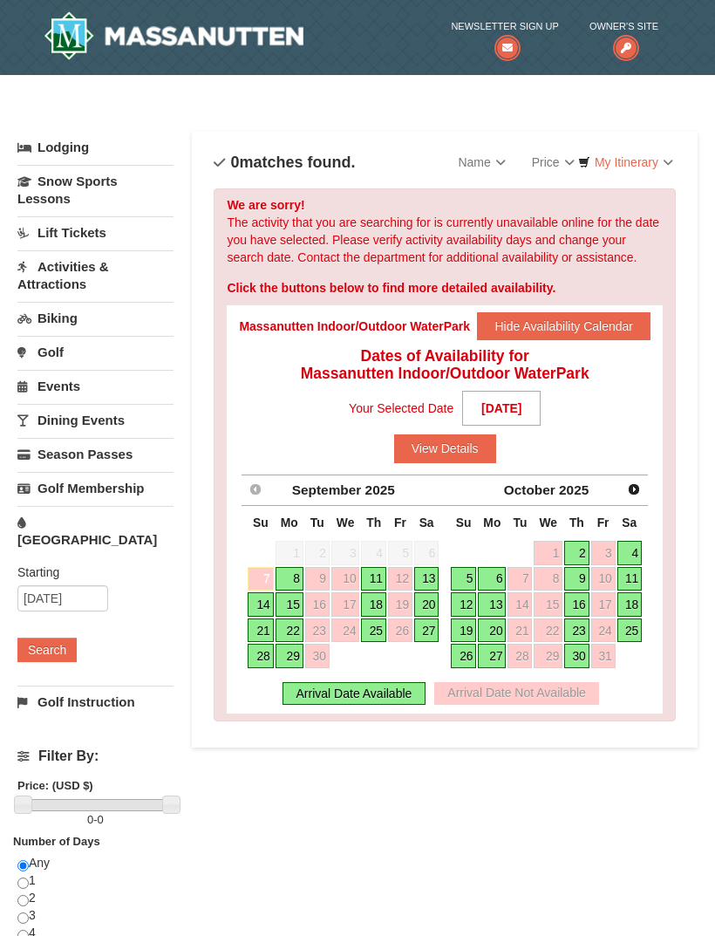
click at [435, 598] on link "20" at bounding box center [426, 604] width 24 height 24
click at [428, 592] on link "20" at bounding box center [426, 604] width 24 height 24
click at [264, 627] on link "21" at bounding box center [260, 631] width 25 height 24
click at [437, 606] on link "20" at bounding box center [426, 604] width 24 height 24
click at [430, 613] on link "20" at bounding box center [426, 604] width 24 height 24
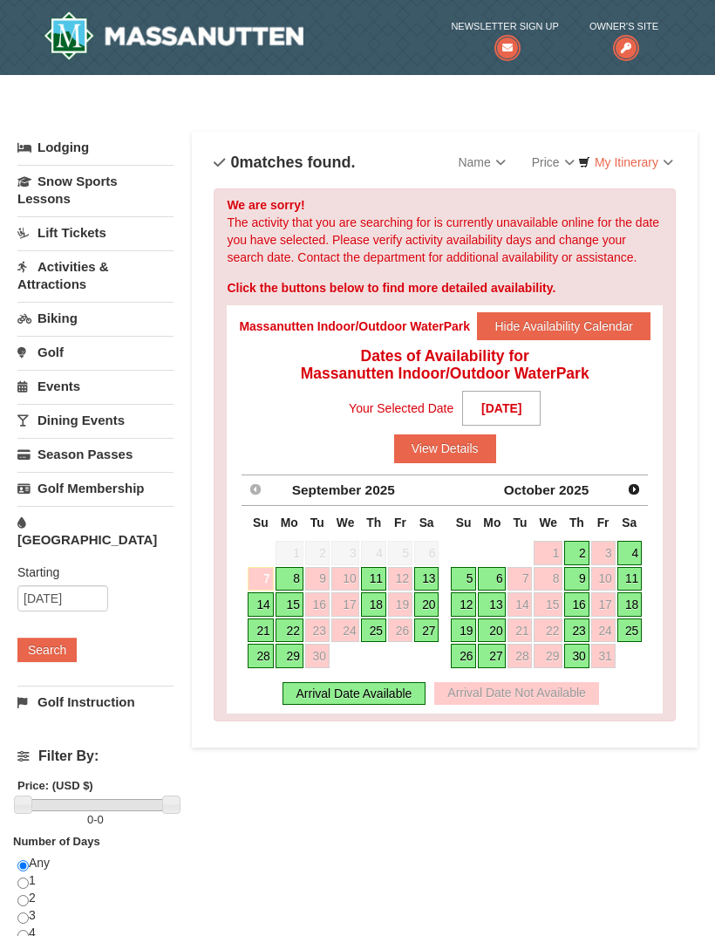
click at [462, 447] on button "View Details" at bounding box center [445, 449] width 102 height 28
